Goal: Find specific page/section: Locate a particular part of the current website

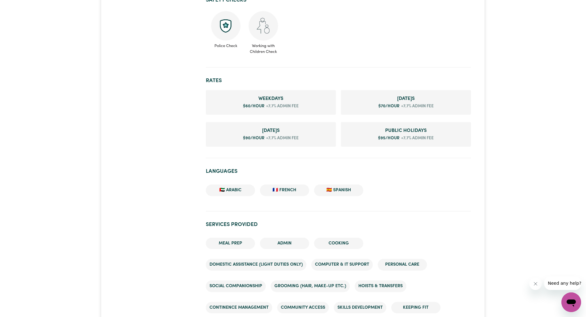
scroll to position [286, 0]
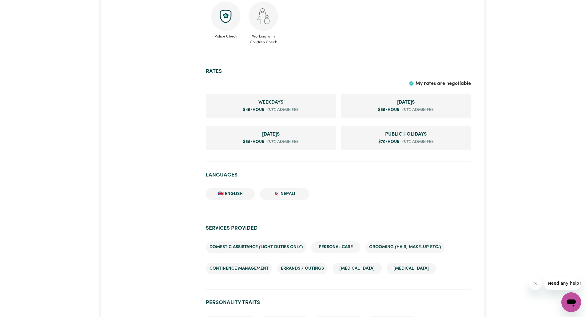
scroll to position [380, 0]
click at [177, 187] on div "#OpenForWork" at bounding box center [156, 206] width 91 height 1051
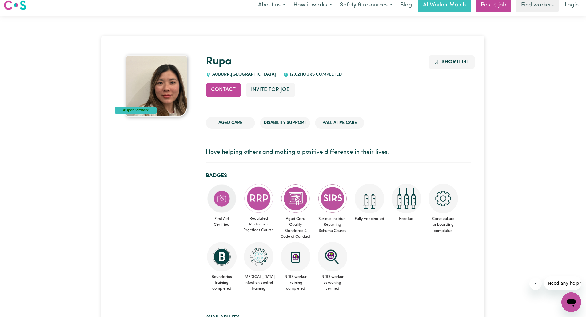
scroll to position [0, 0]
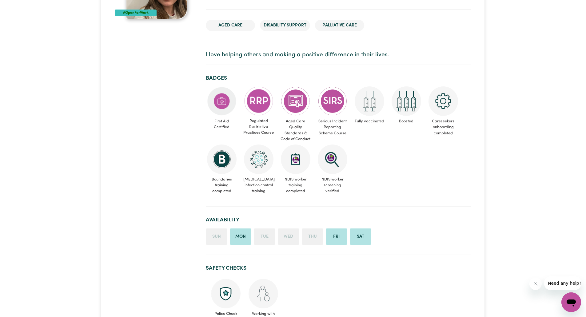
scroll to position [5, 0]
